Goal: Transaction & Acquisition: Purchase product/service

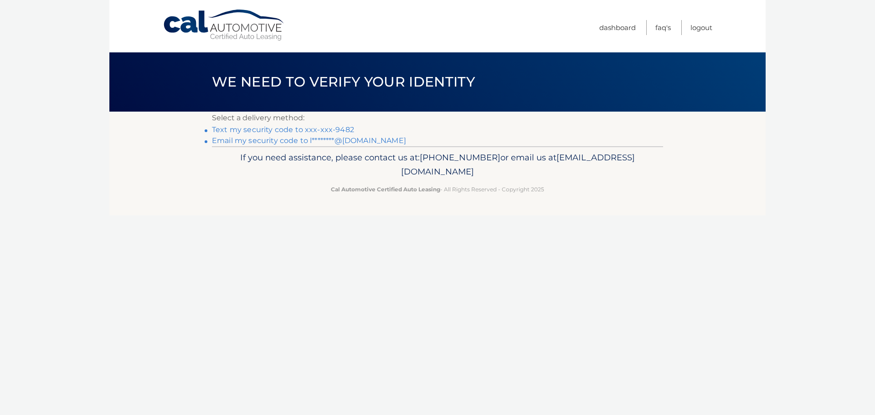
click at [341, 127] on link "Text my security code to xxx-xxx-9482" at bounding box center [283, 129] width 142 height 9
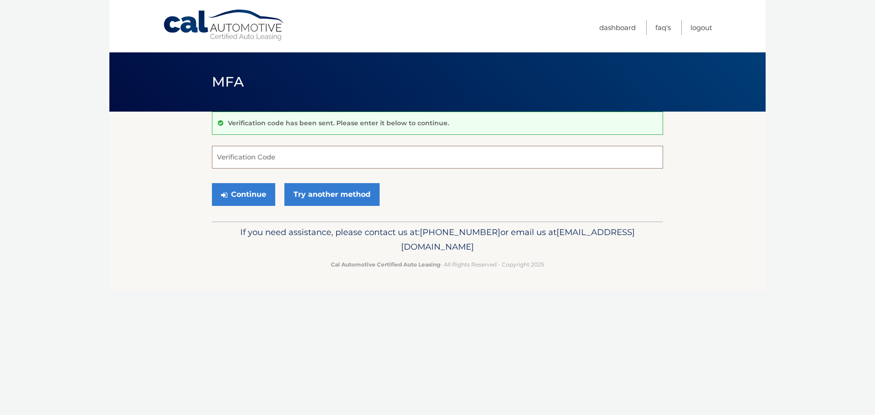
click at [277, 158] on input "Verification Code" at bounding box center [437, 157] width 451 height 23
type input "395958"
drag, startPoint x: 231, startPoint y: 186, endPoint x: 303, endPoint y: 186, distance: 71.5
click at [232, 185] on button "Continue" at bounding box center [243, 194] width 63 height 23
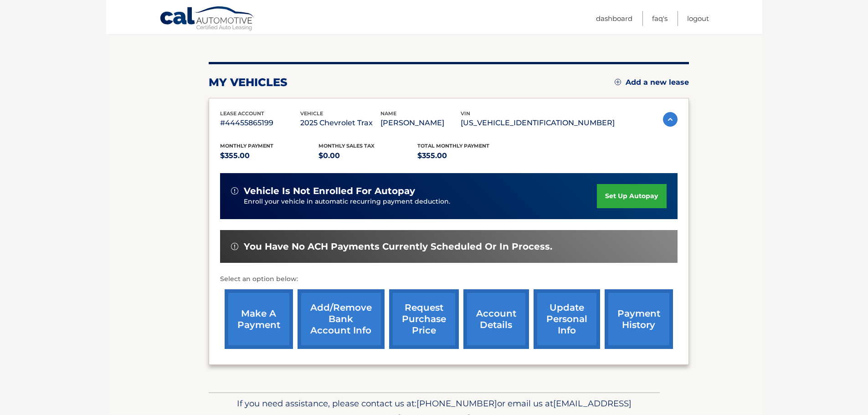
scroll to position [91, 0]
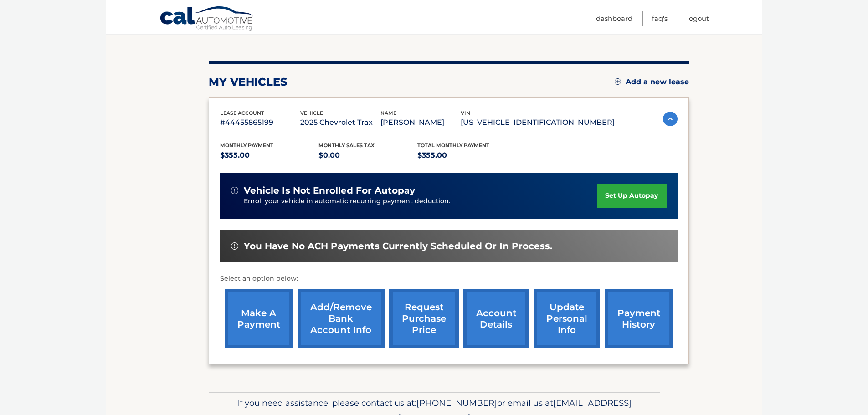
drag, startPoint x: 246, startPoint y: 326, endPoint x: 271, endPoint y: 323, distance: 25.2
click at [246, 326] on link "make a payment" at bounding box center [259, 319] width 68 height 60
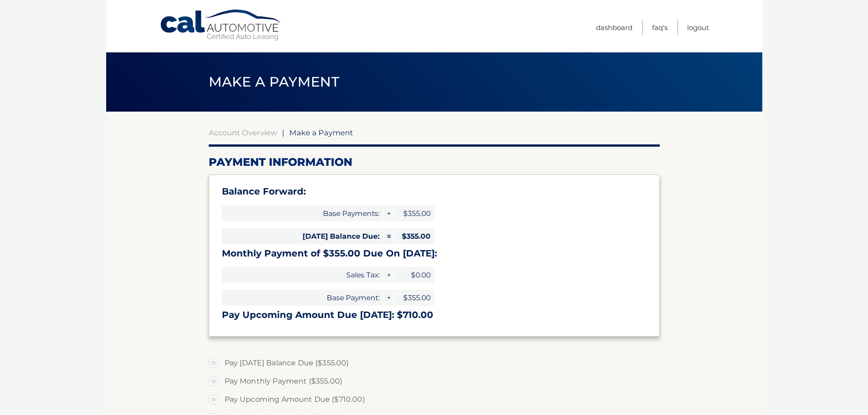
select select "OTE5ZGJmOTYtNDgzZi00YzRiLWFhZjAtMGU2NmIxNjljN2M0"
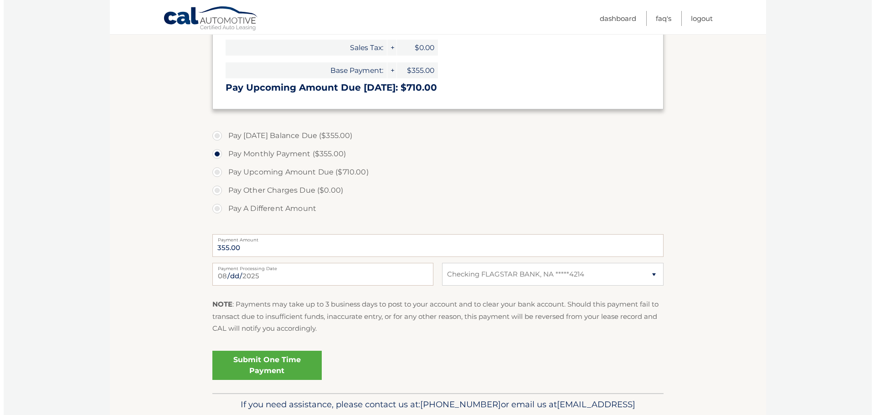
scroll to position [228, 0]
click at [287, 370] on link "Submit One Time Payment" at bounding box center [263, 364] width 109 height 29
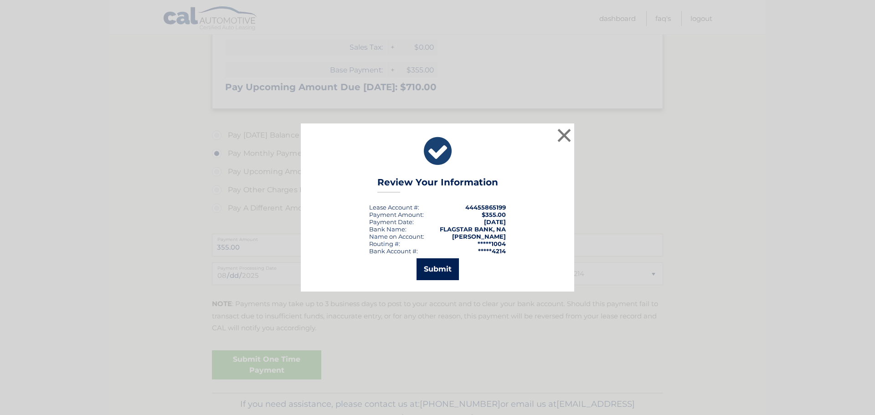
click at [440, 272] on button "Submit" at bounding box center [437, 269] width 42 height 22
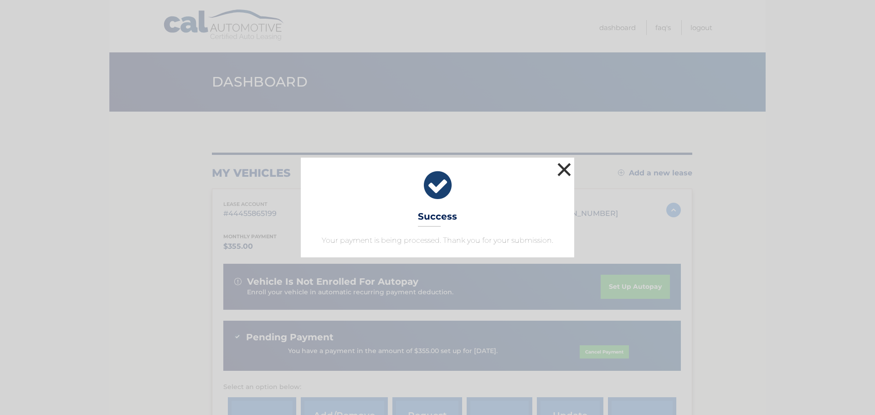
click at [564, 164] on button "×" at bounding box center [564, 169] width 18 height 18
